Goal: Task Accomplishment & Management: Manage account settings

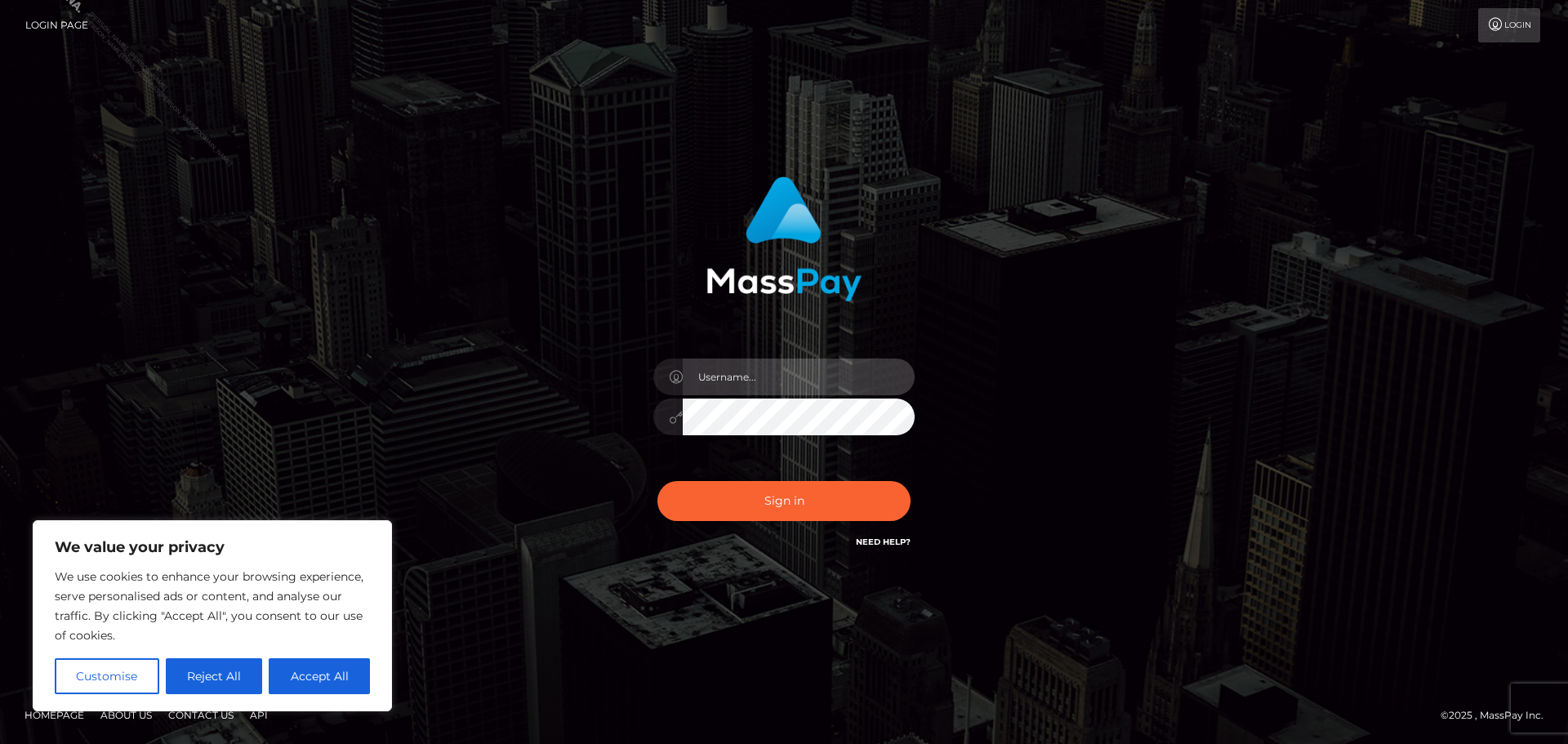
click at [750, 379] on input "text" at bounding box center [798, 376] width 232 height 37
type input "[PERSON_NAME].Silversocial"
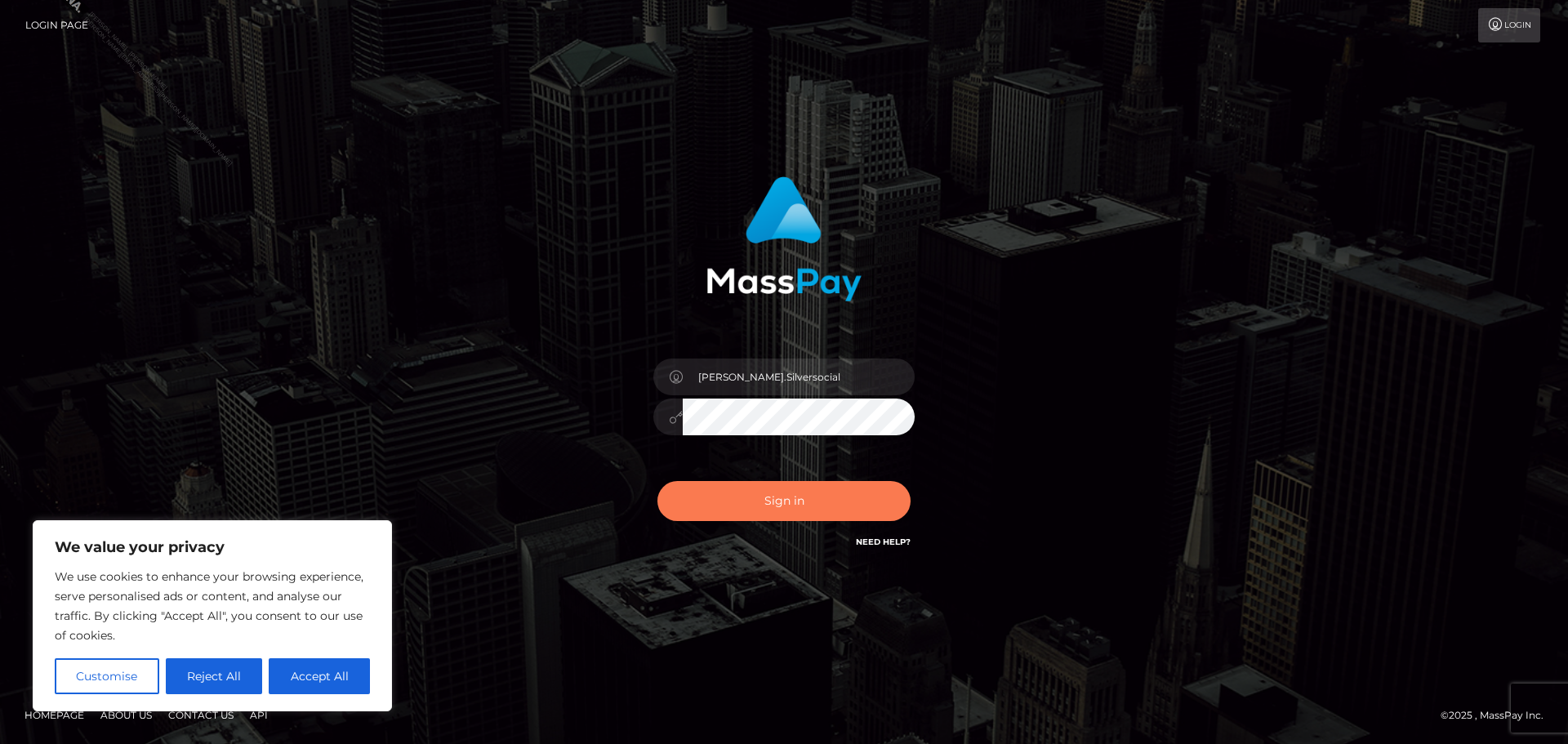
click at [811, 504] on button "Sign in" at bounding box center [784, 501] width 253 height 40
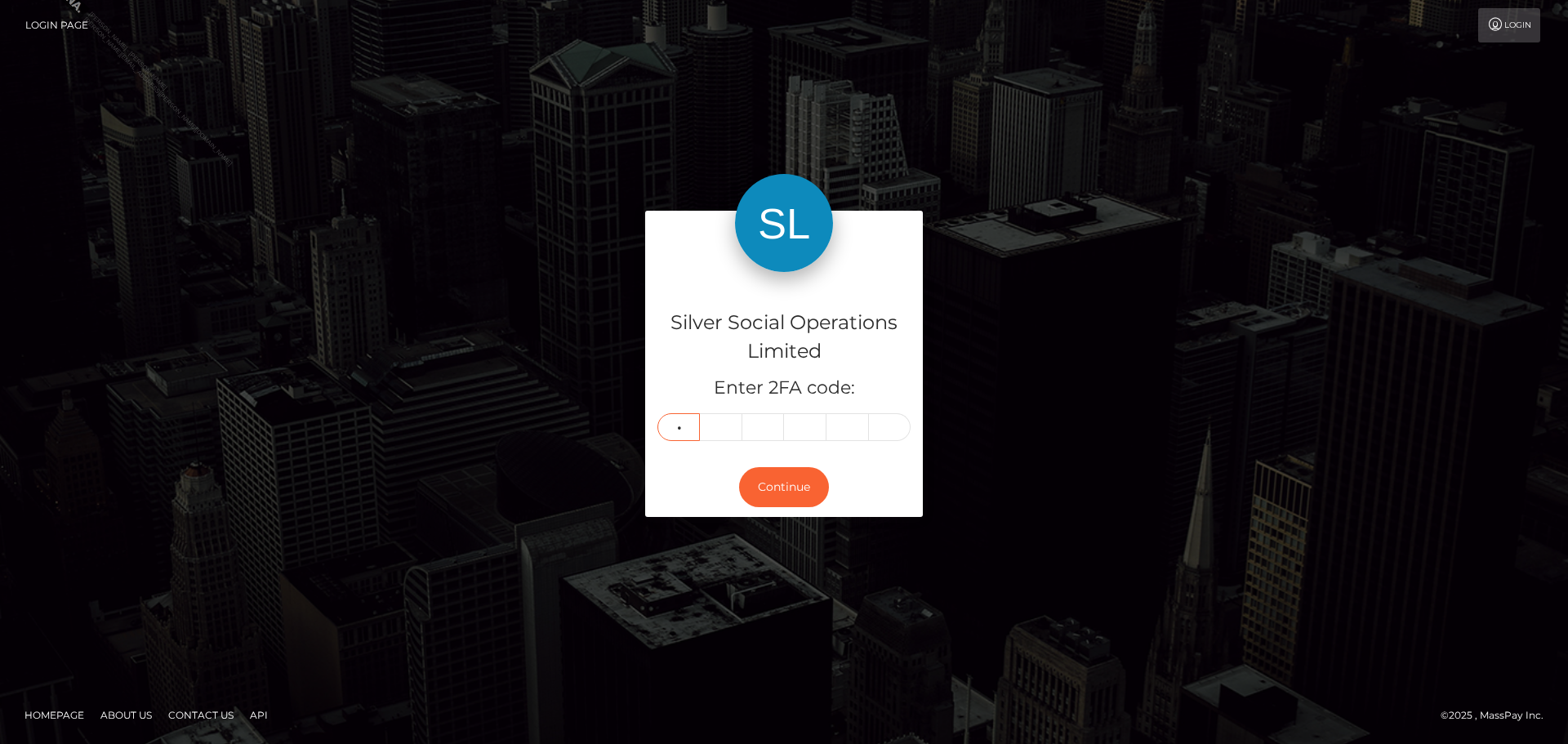
type input "8"
type input "3"
type input "5"
type input "4"
type input "2"
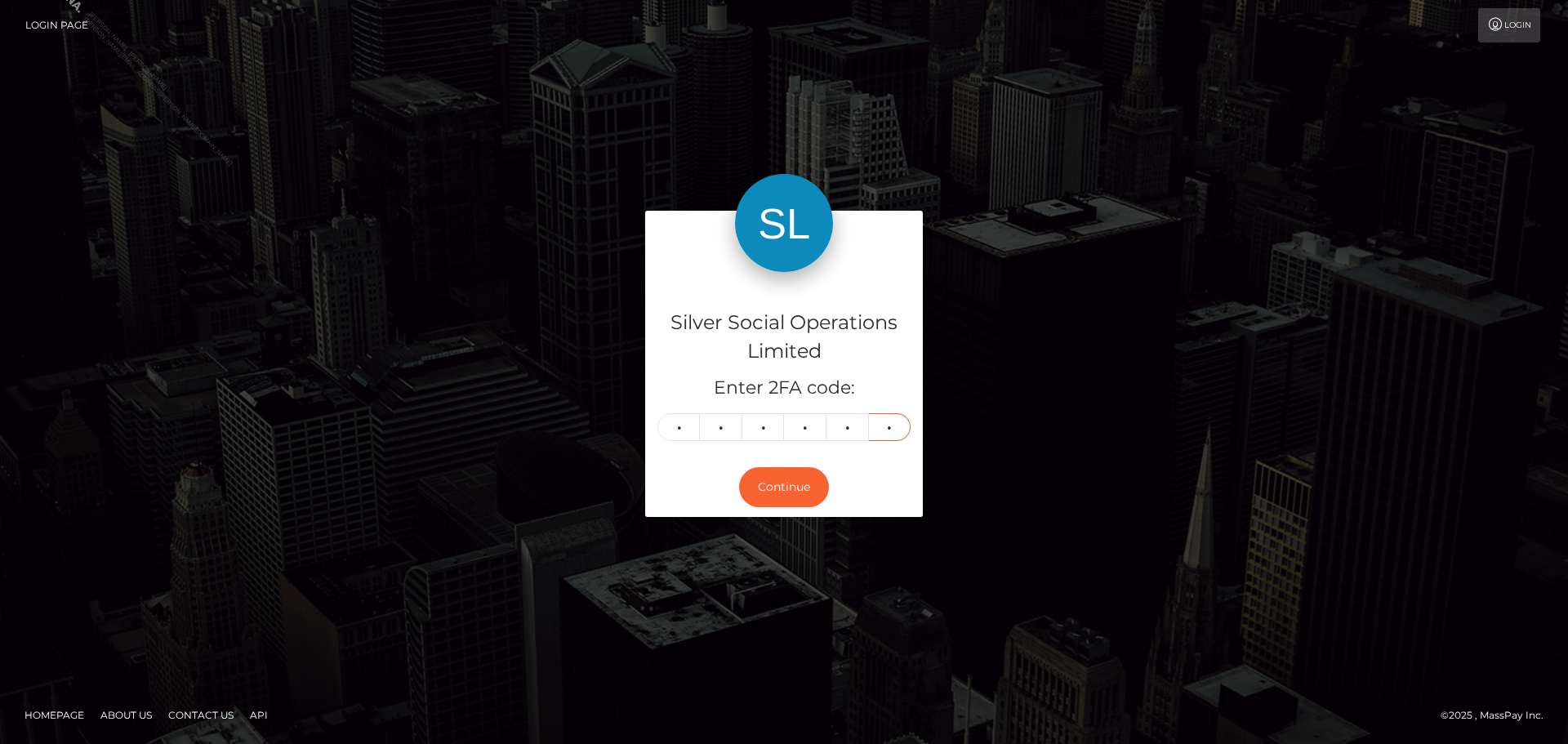
type input "2"
